Goal: Task Accomplishment & Management: Use online tool/utility

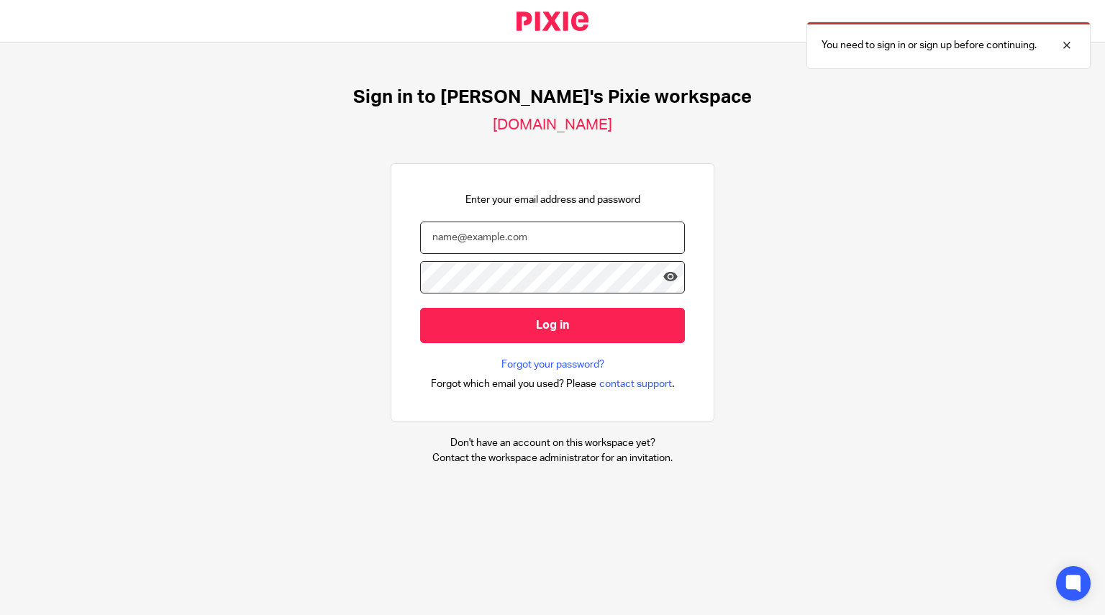
type input "[EMAIL_ADDRESS][DOMAIN_NAME]"
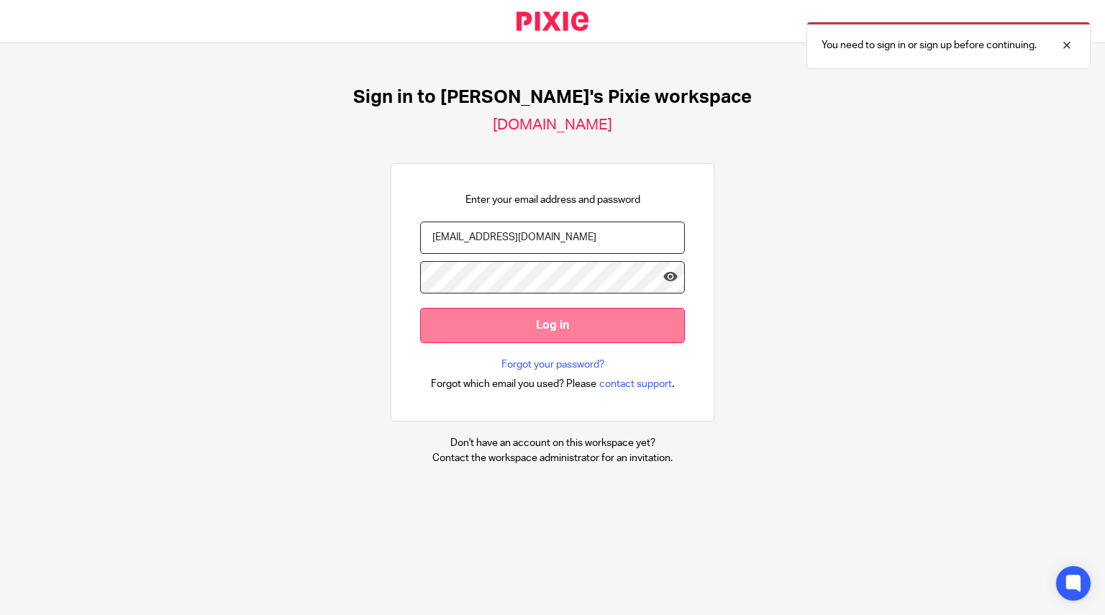
click at [546, 324] on input "Log in" at bounding box center [552, 325] width 265 height 35
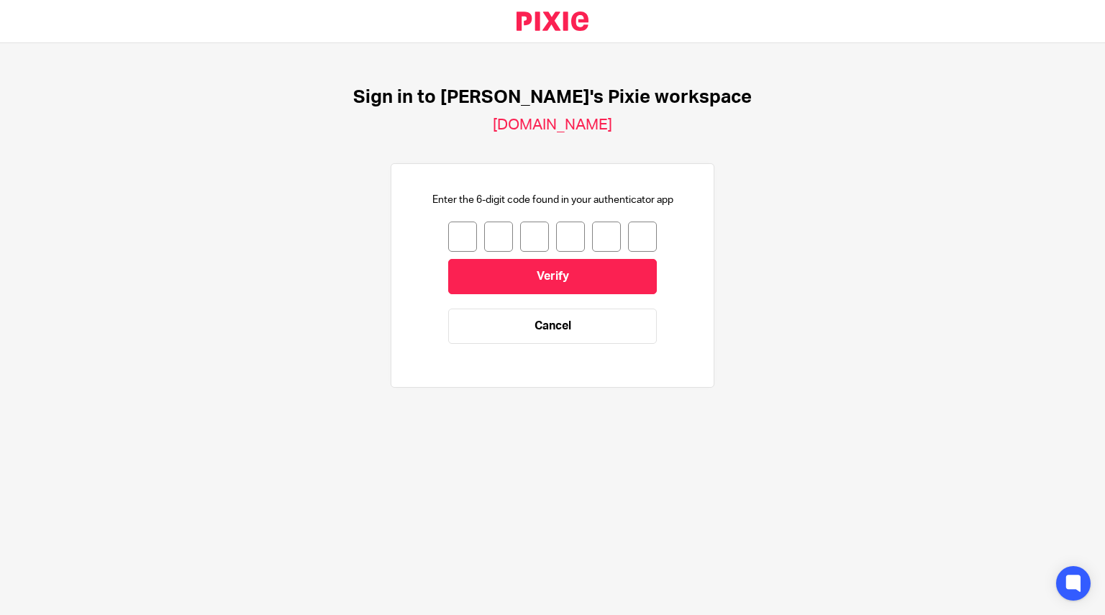
click at [457, 240] on input "number" at bounding box center [462, 237] width 29 height 30
type input "2"
type input "7"
type input "2"
type input "9"
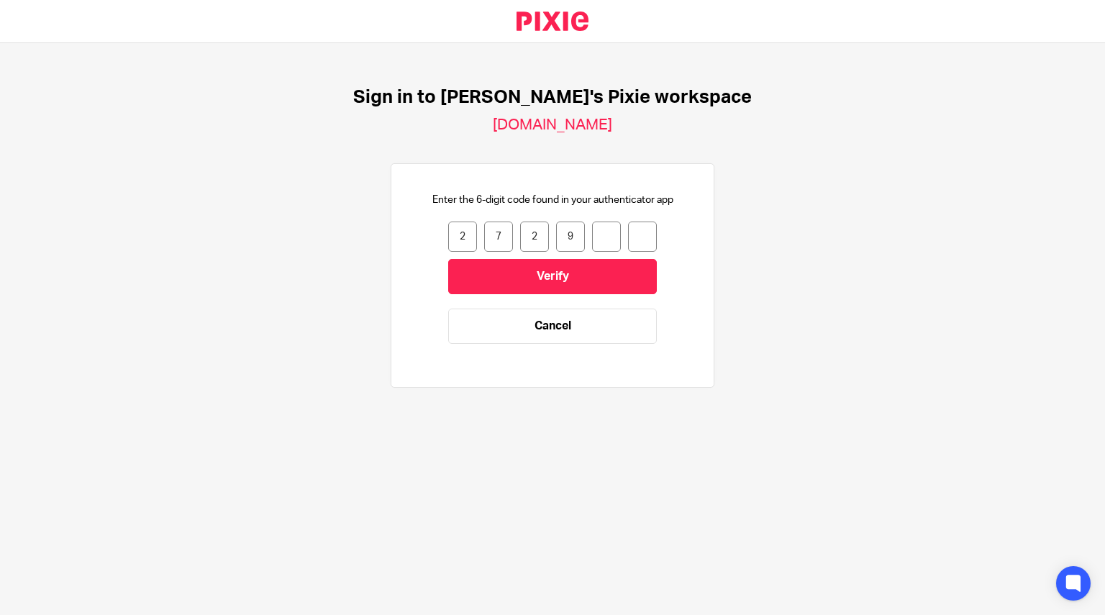
type input "9"
type input "7"
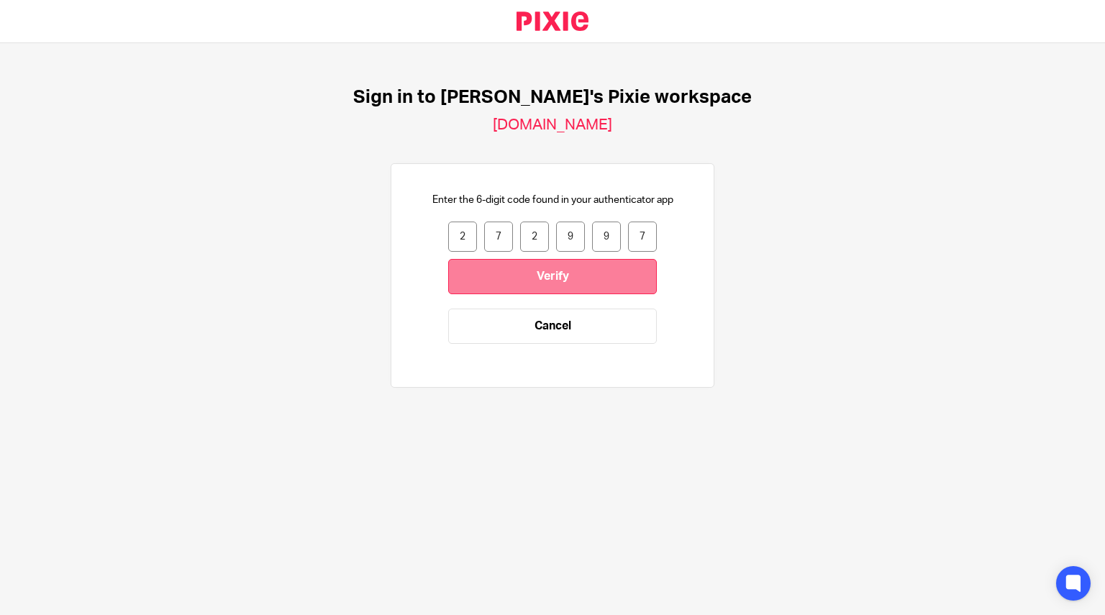
click at [503, 278] on input "Verify" at bounding box center [552, 276] width 209 height 35
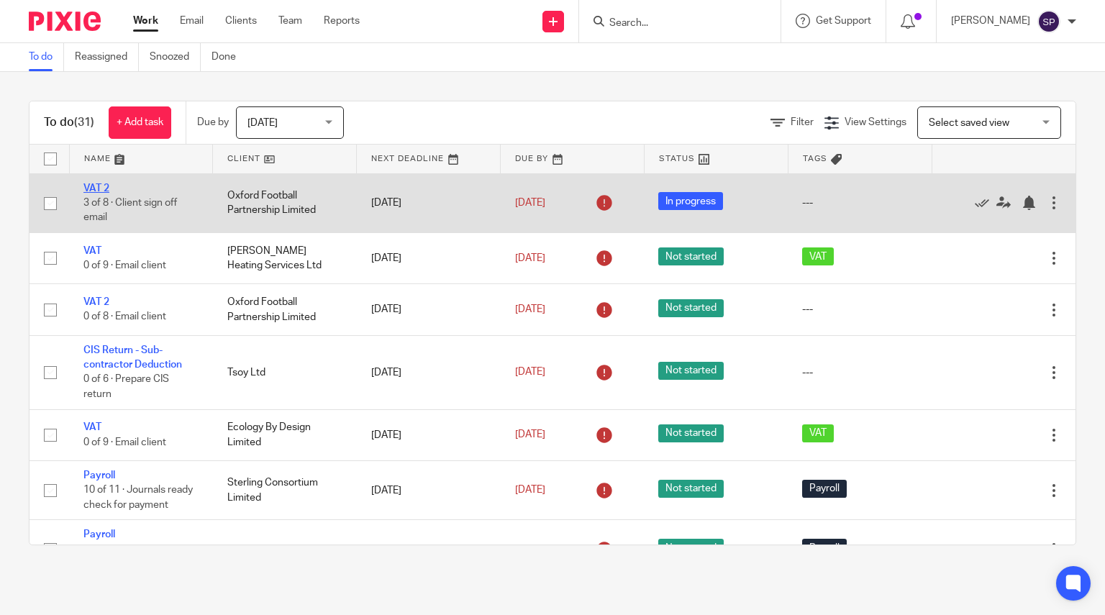
click at [92, 185] on link "VAT 2" at bounding box center [96, 188] width 26 height 10
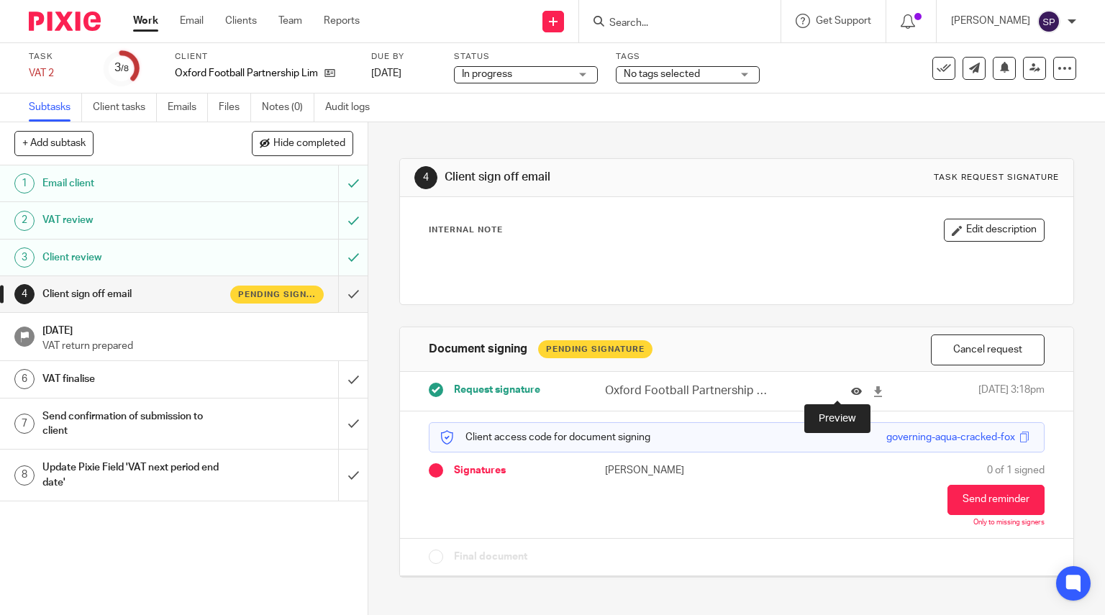
click at [851, 390] on icon at bounding box center [856, 391] width 11 height 11
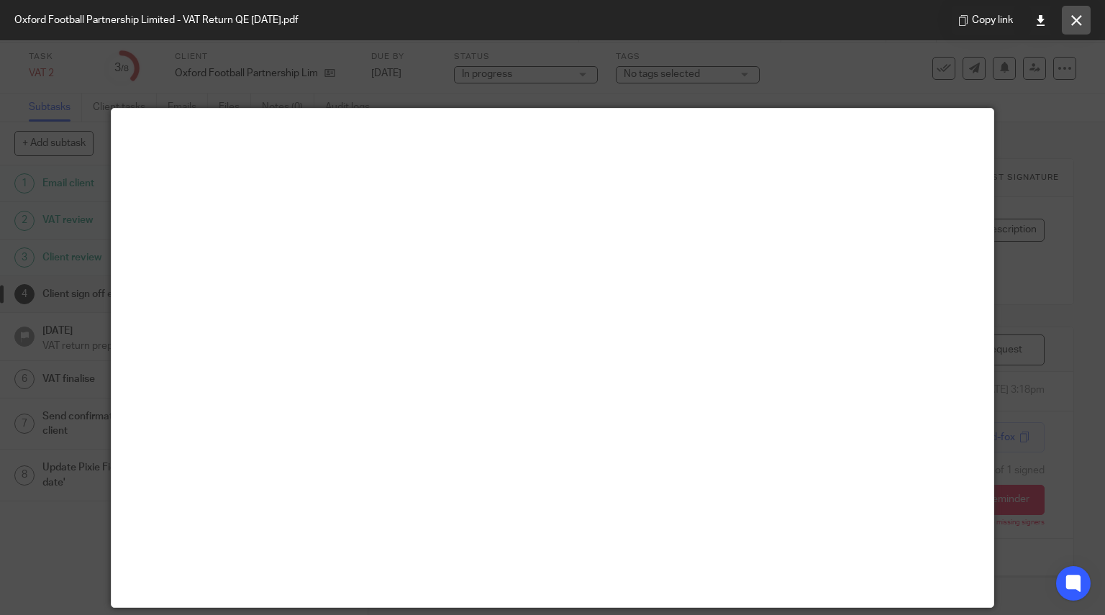
click at [1080, 24] on icon at bounding box center [1076, 20] width 11 height 11
